Goal: Task Accomplishment & Management: Manage account settings

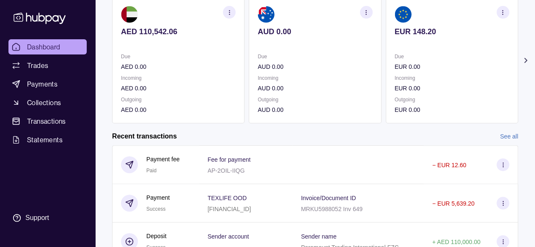
scroll to position [127, 0]
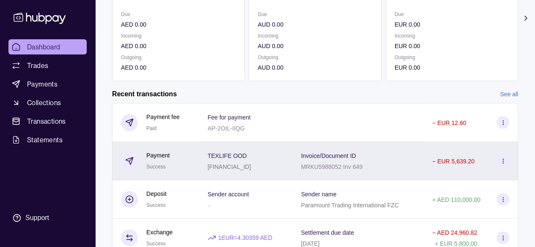
click at [506, 162] on section at bounding box center [503, 161] width 13 height 13
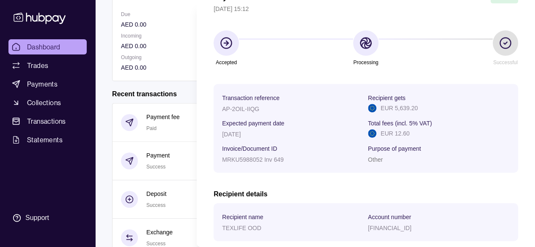
scroll to position [0, 0]
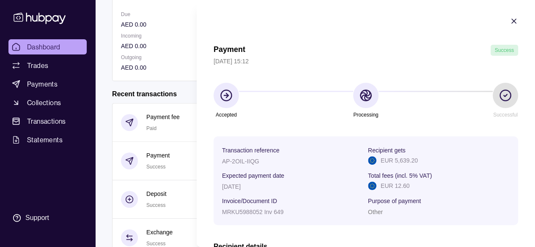
click at [510, 20] on icon "button" at bounding box center [514, 21] width 8 height 8
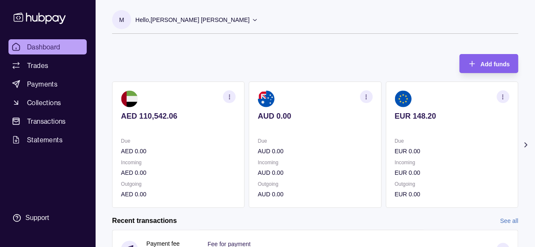
click at [205, 17] on p "Hello, [PERSON_NAME] [PERSON_NAME]" at bounding box center [192, 19] width 114 height 9
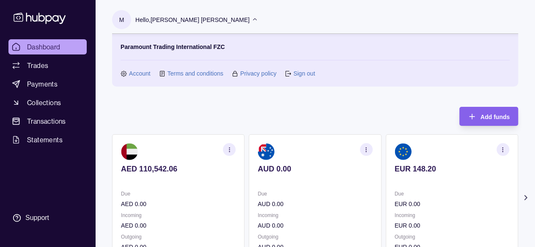
click at [294, 71] on link "Sign out" at bounding box center [304, 73] width 22 height 9
